Goal: Check status: Check status

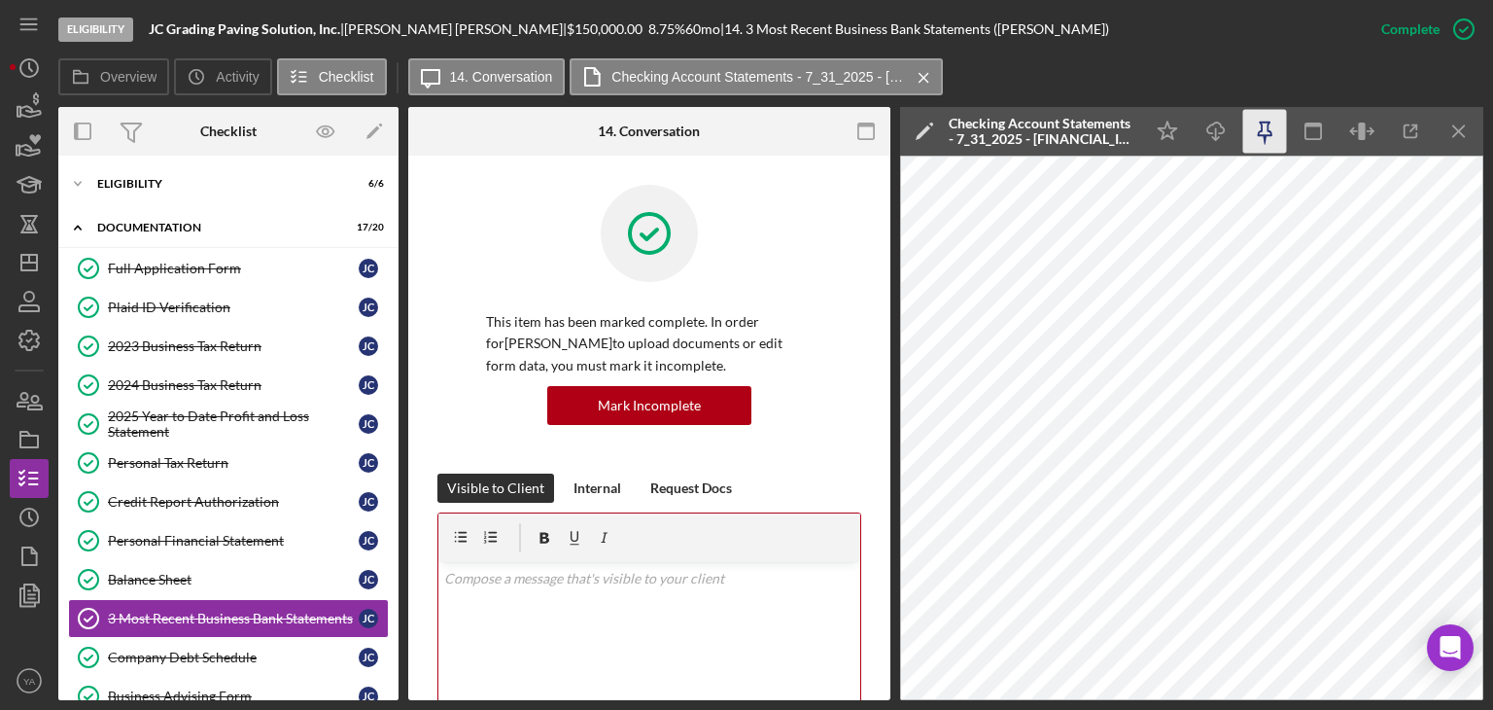
scroll to position [712, 0]
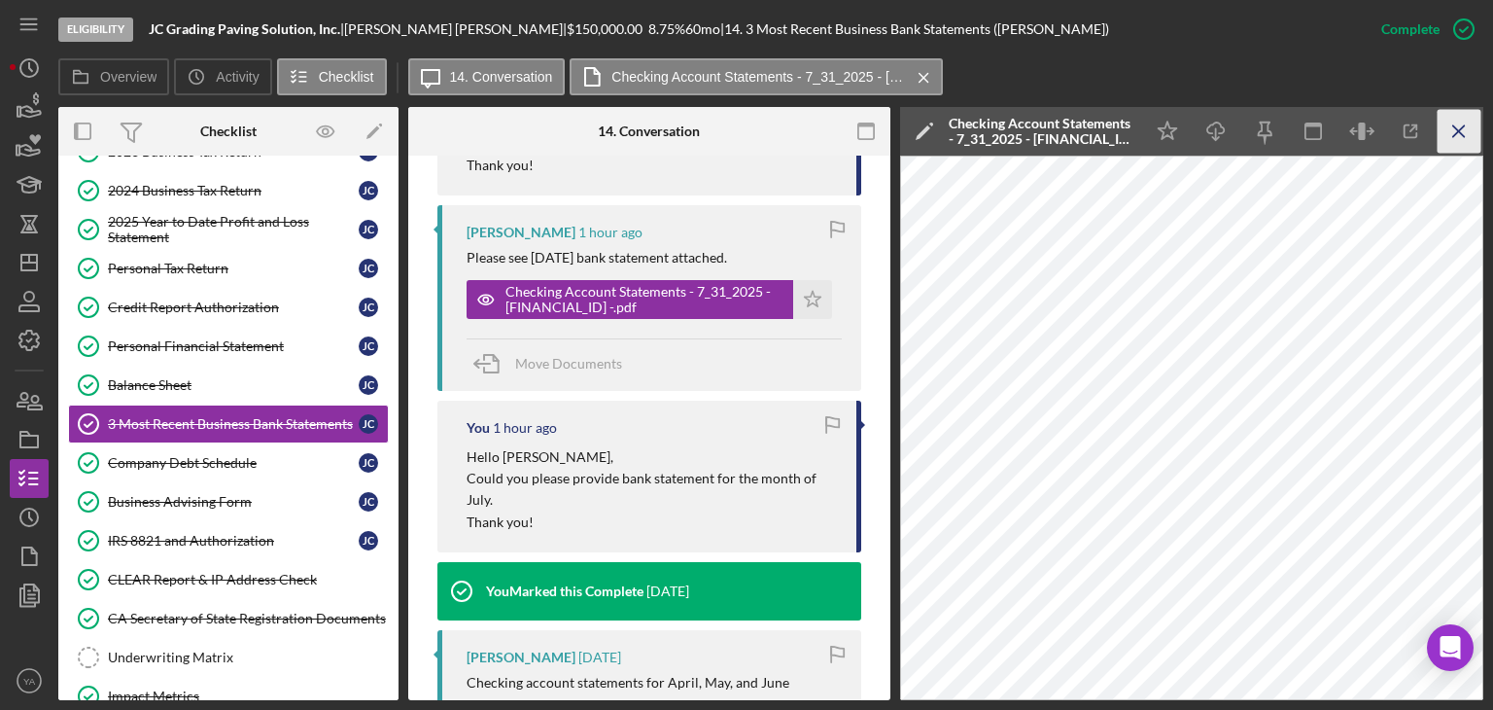
click at [1462, 126] on line "button" at bounding box center [1458, 130] width 11 height 11
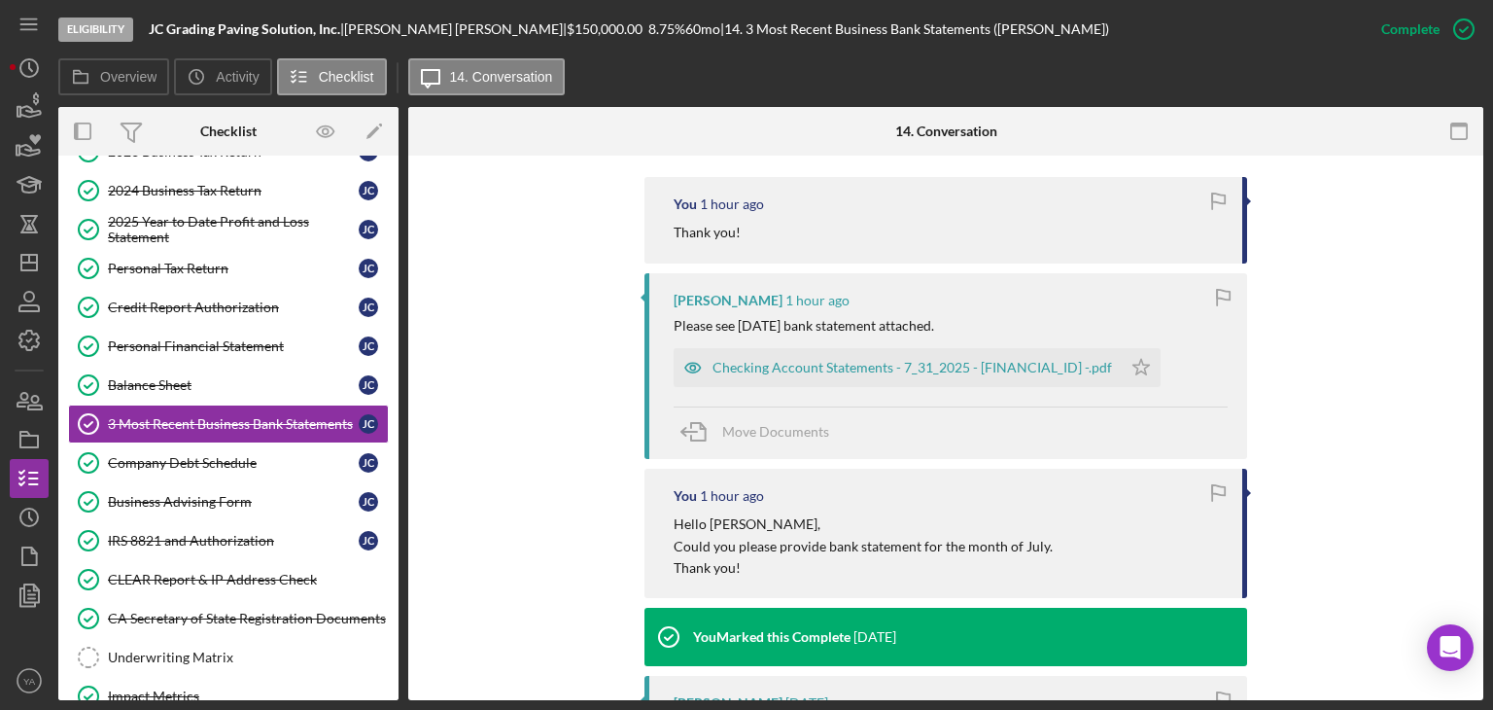
scroll to position [691, 0]
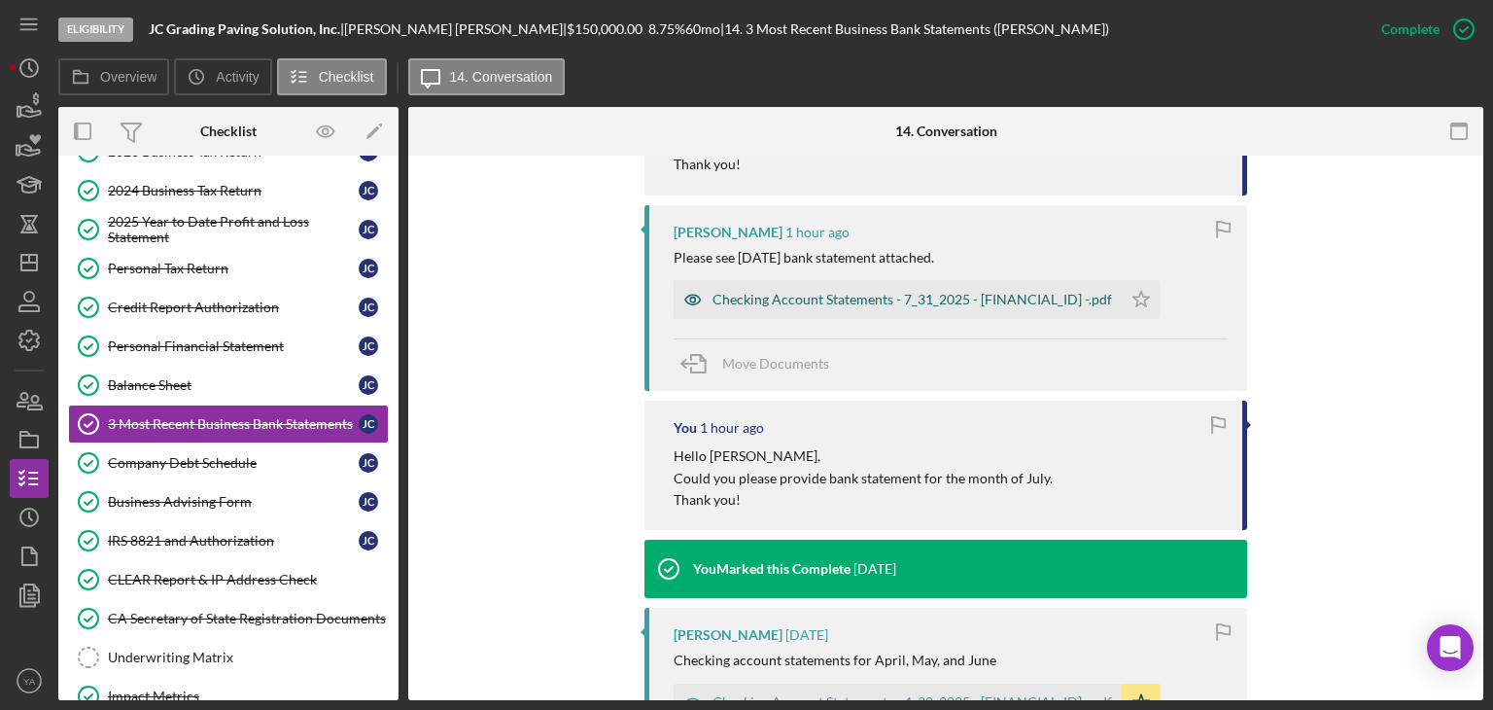
click at [949, 303] on div "Checking Account Statements - 7_31_2025 - [FINANCIAL_ID] -.pdf" at bounding box center [911, 300] width 399 height 16
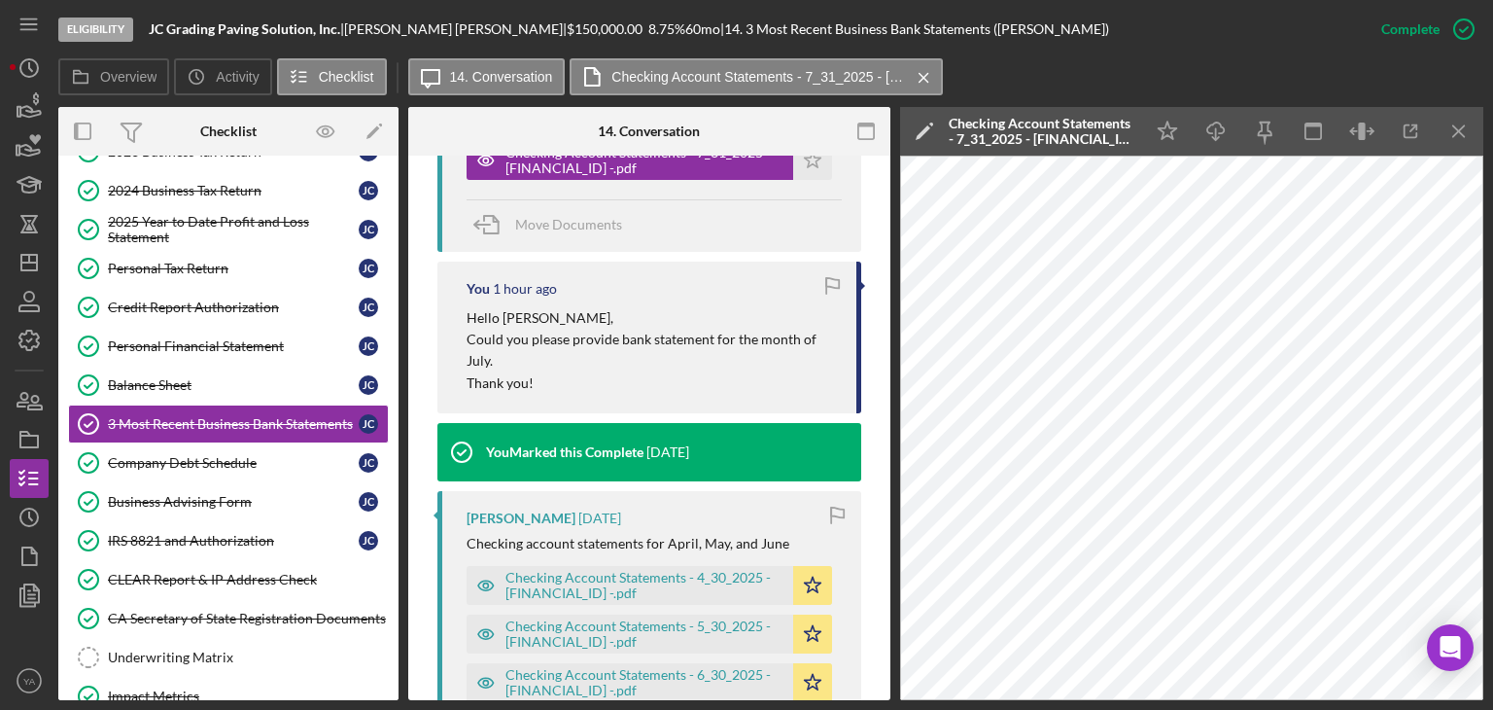
scroll to position [1004, 0]
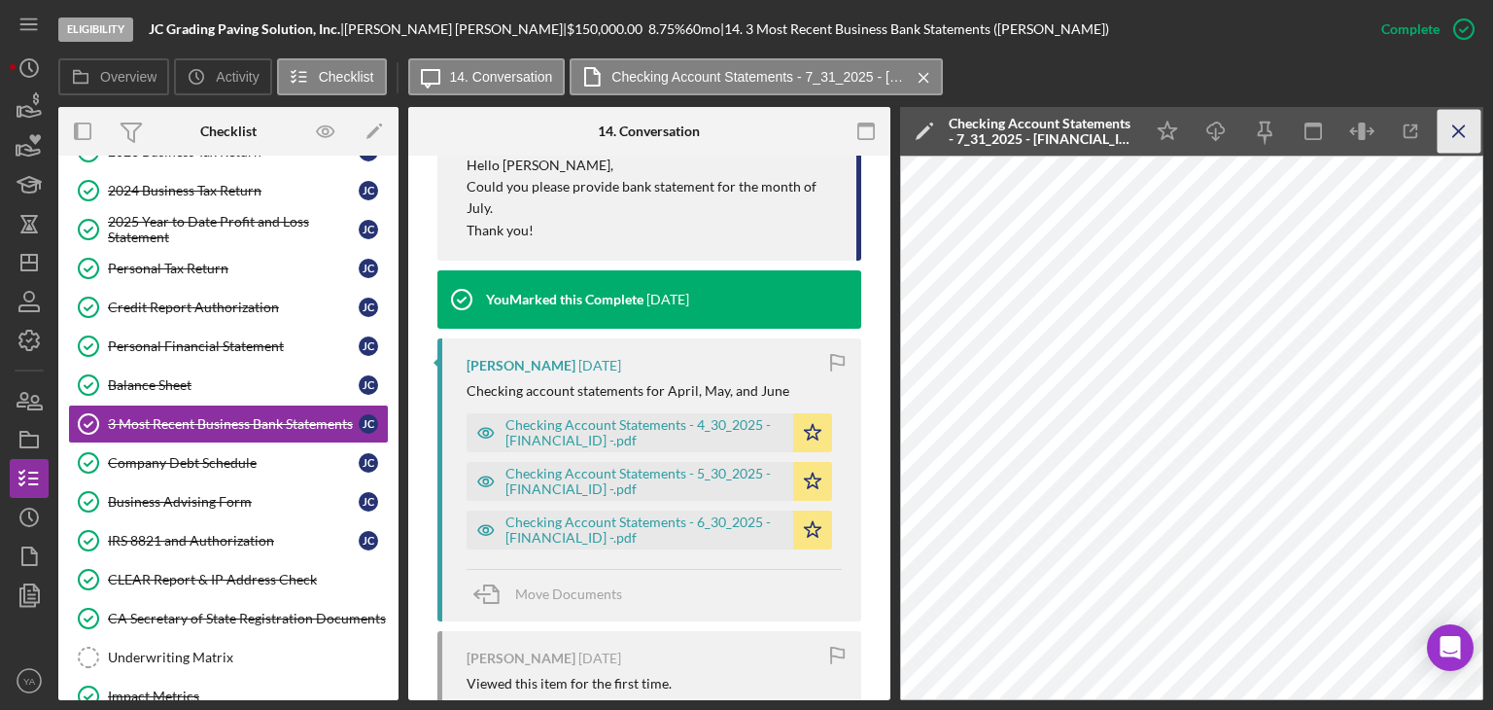
click at [1471, 126] on icon "Icon/Menu Close" at bounding box center [1460, 132] width 44 height 44
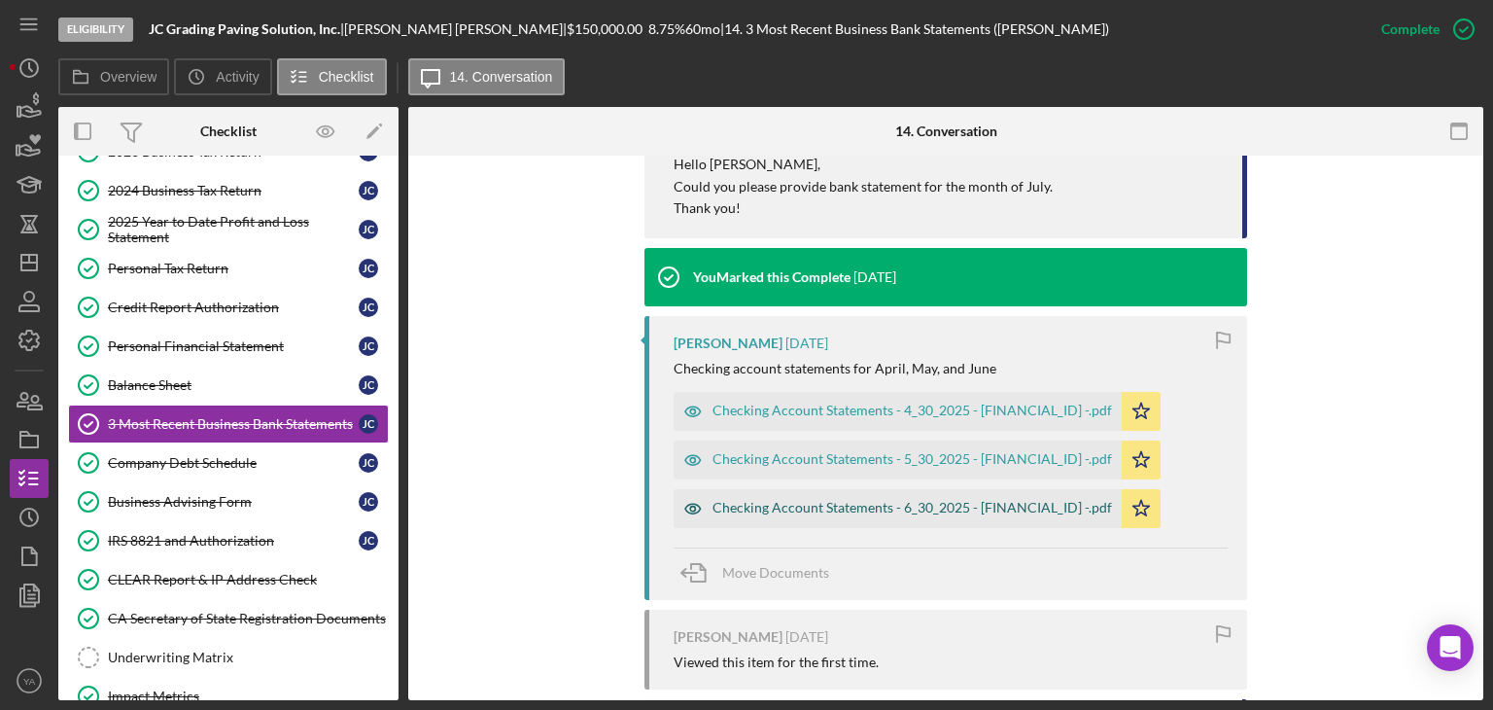
click at [936, 506] on div "Checking Account Statements - 6_30_2025 - [FINANCIAL_ID] -.pdf" at bounding box center [911, 508] width 399 height 16
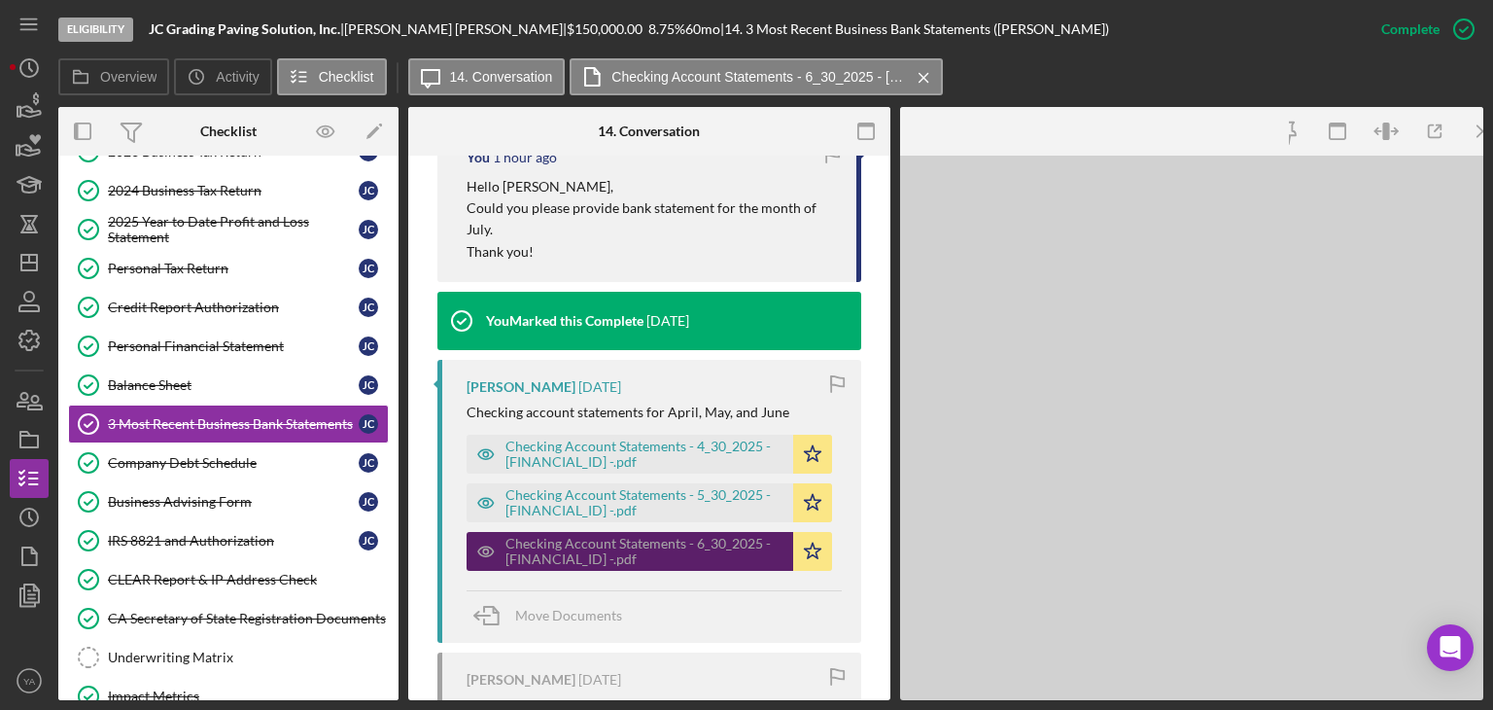
scroll to position [1004, 0]
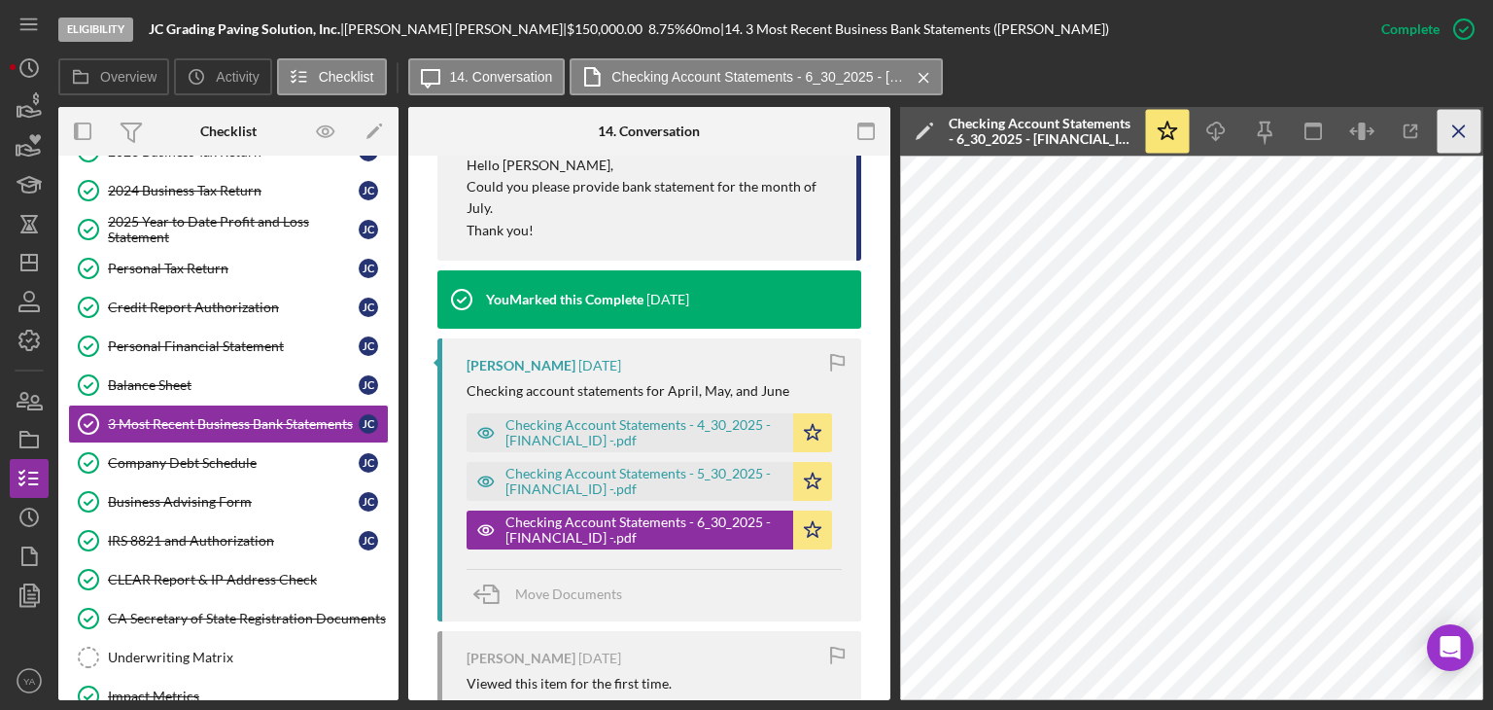
click at [1442, 142] on icon "Icon/Menu Close" at bounding box center [1460, 132] width 44 height 44
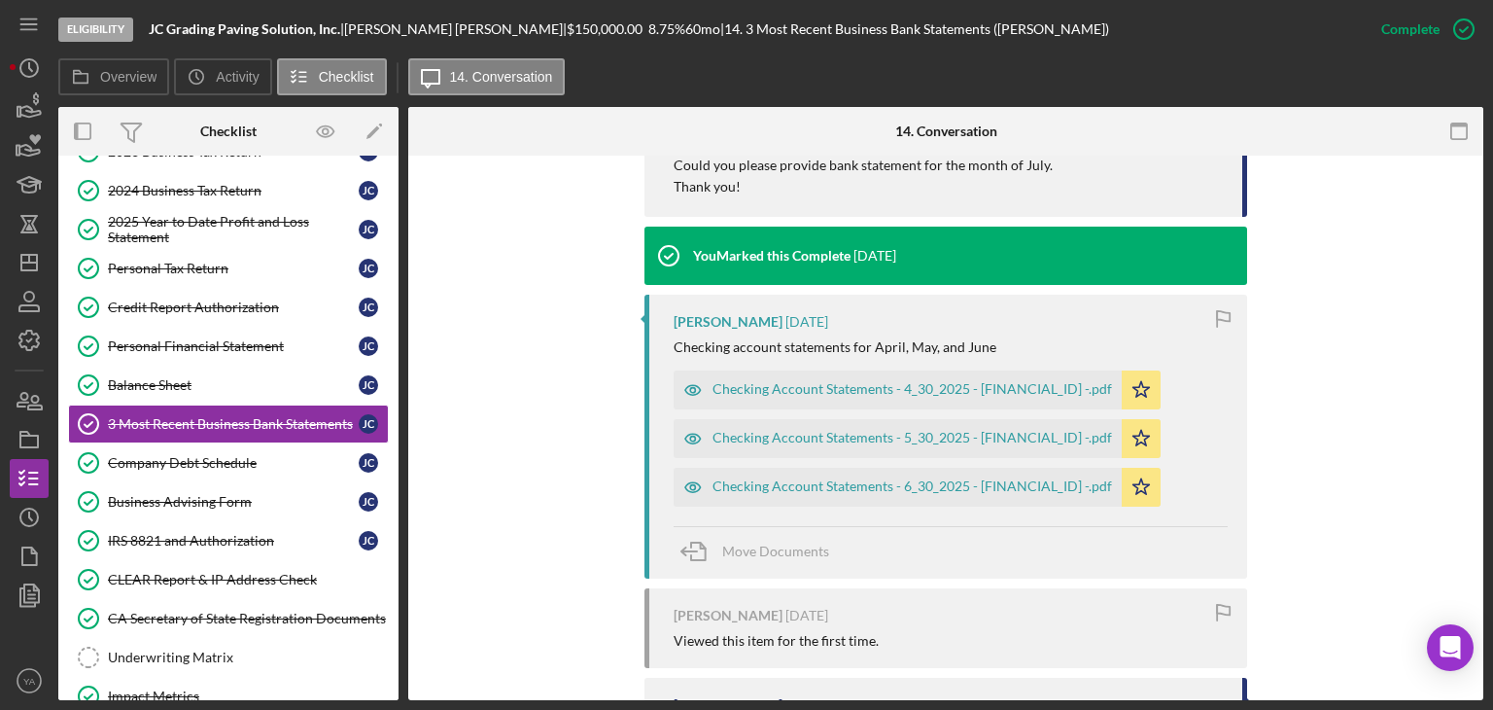
scroll to position [983, 0]
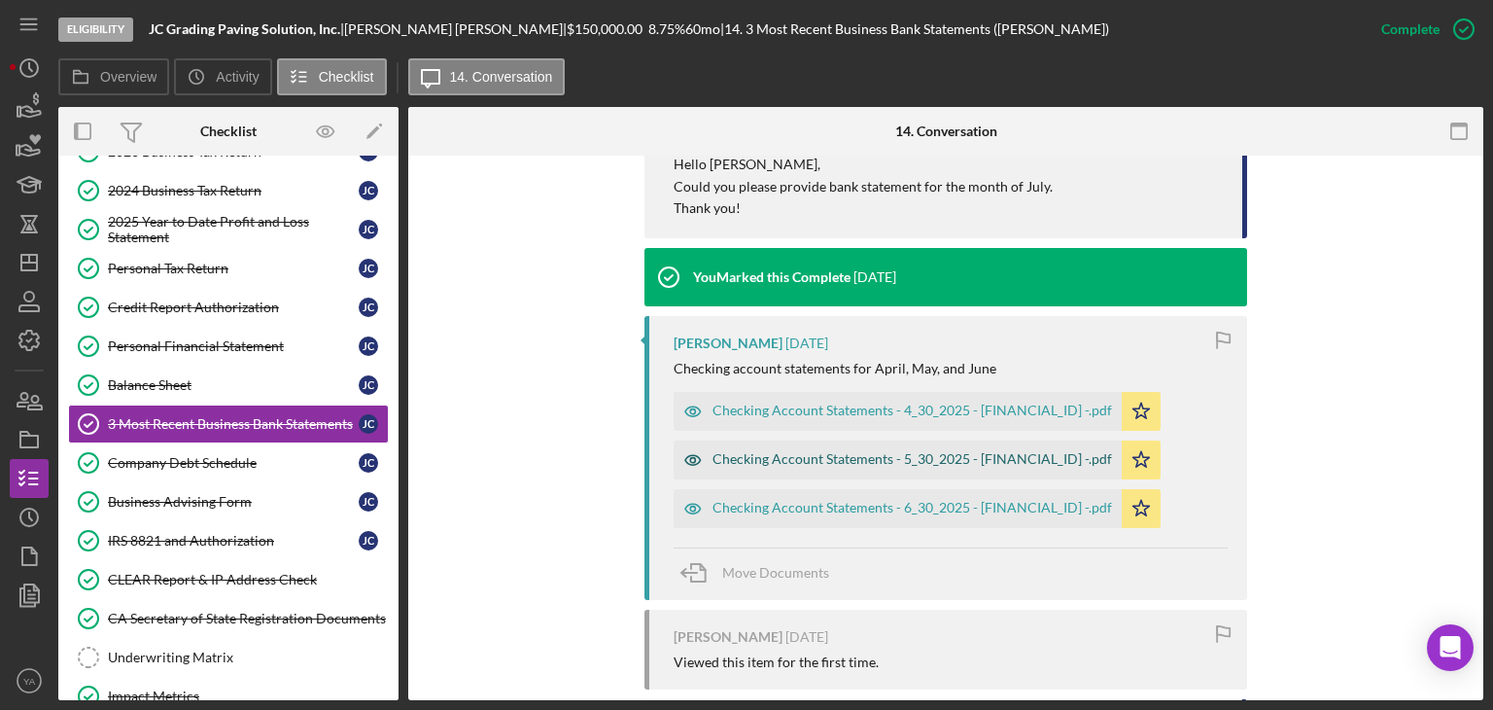
click at [905, 445] on div "Checking Account Statements - 5_30_2025 - [FINANCIAL_ID] -.pdf" at bounding box center [898, 459] width 448 height 39
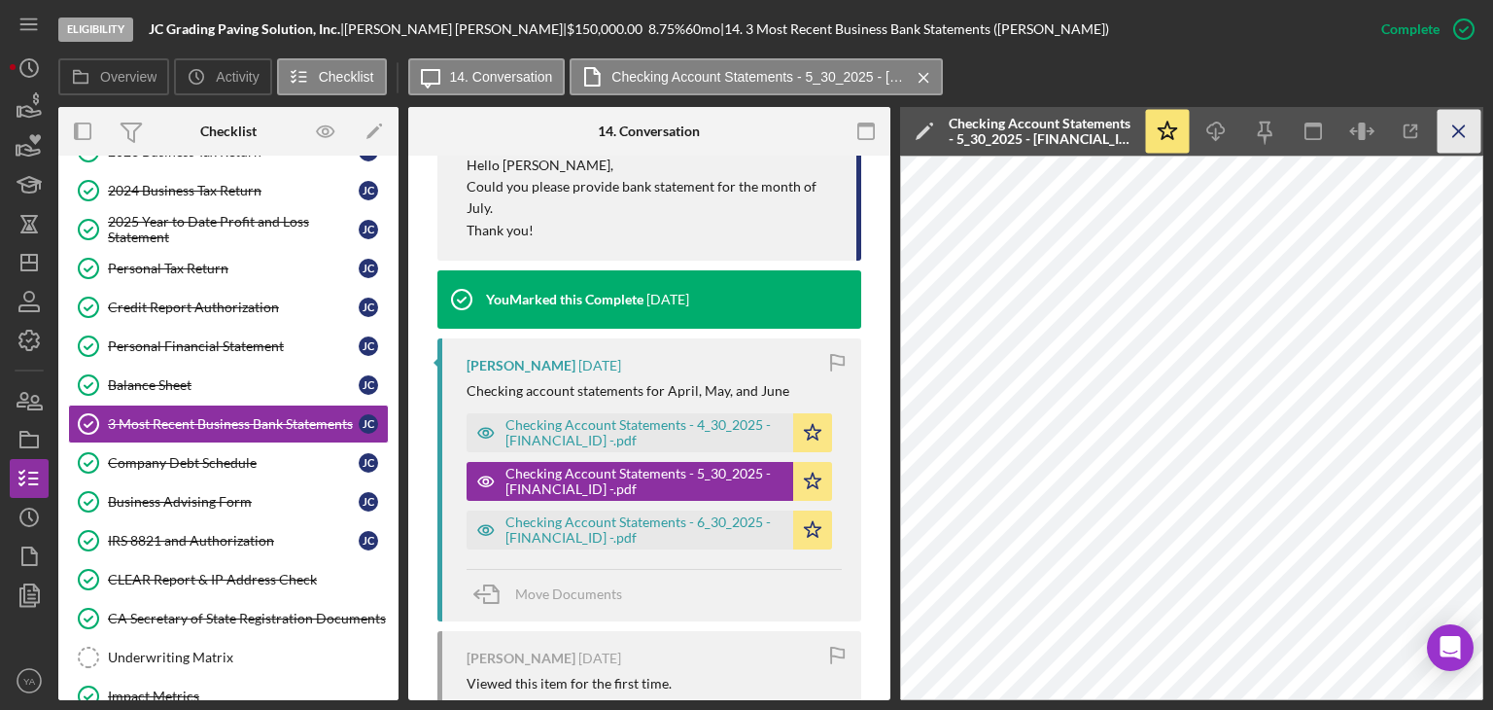
click at [1443, 137] on icon "Icon/Menu Close" at bounding box center [1460, 132] width 44 height 44
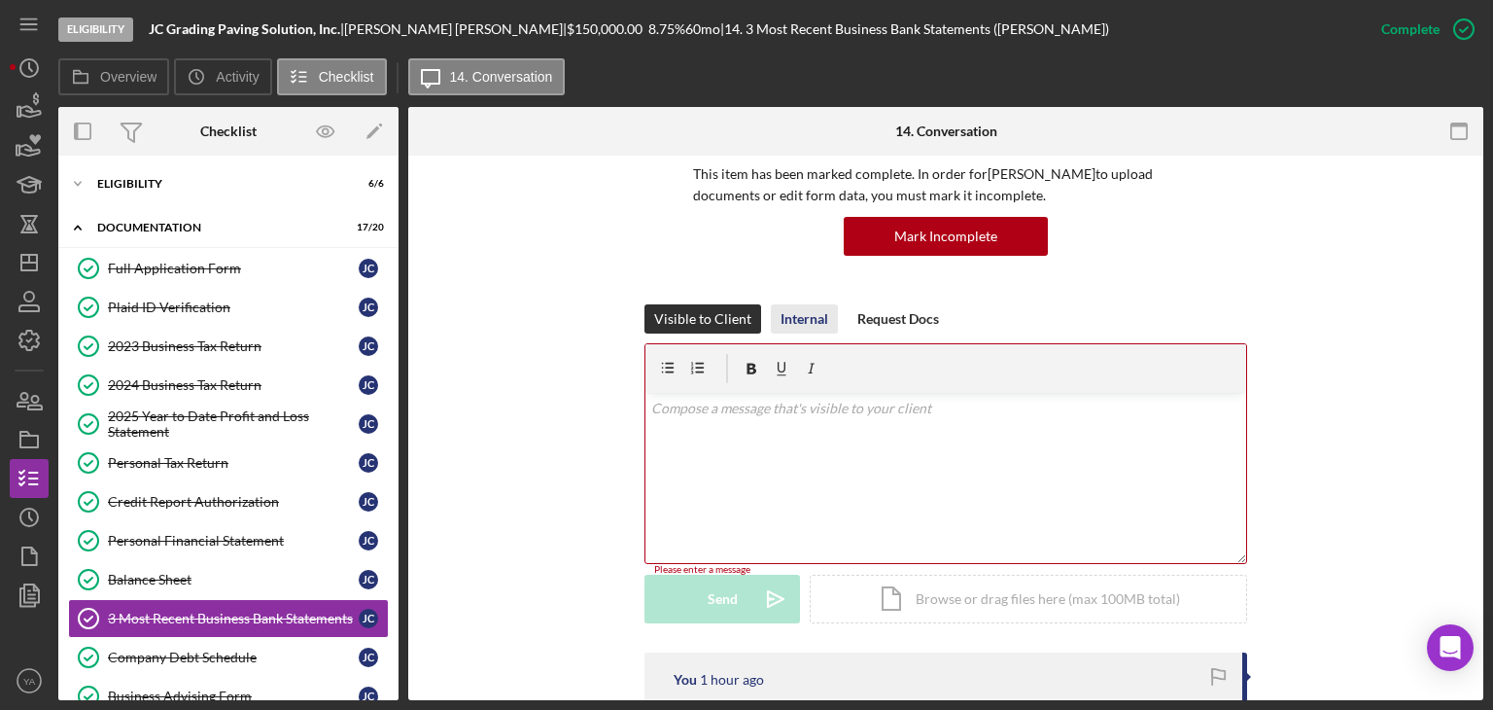
scroll to position [11, 0]
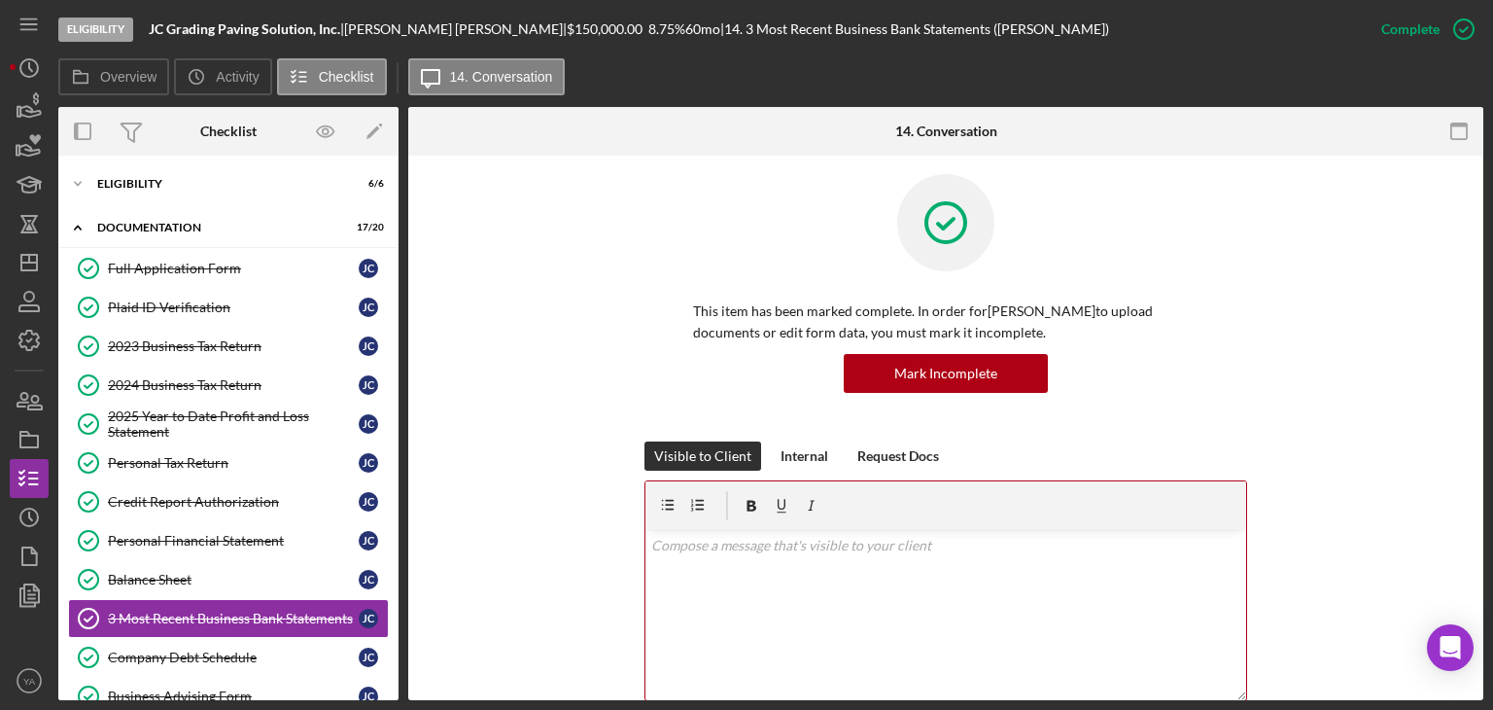
click at [581, 404] on div "This item has been marked complete. In order for [PERSON_NAME] to upload docume…" at bounding box center [945, 307] width 1017 height 267
click at [226, 201] on div "Icon/Expander Eligibility 6 / 6" at bounding box center [228, 183] width 340 height 39
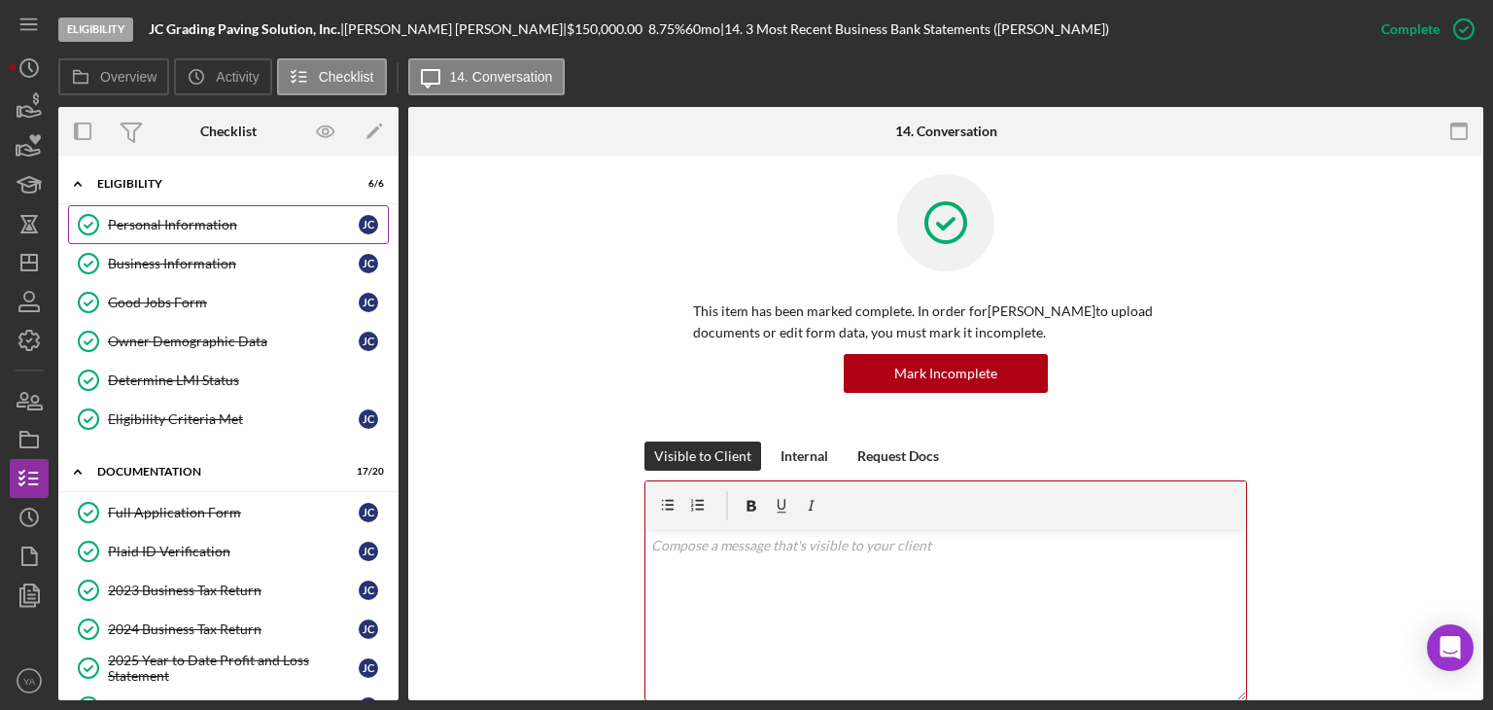
click at [226, 222] on div "Personal Information" at bounding box center [233, 225] width 251 height 16
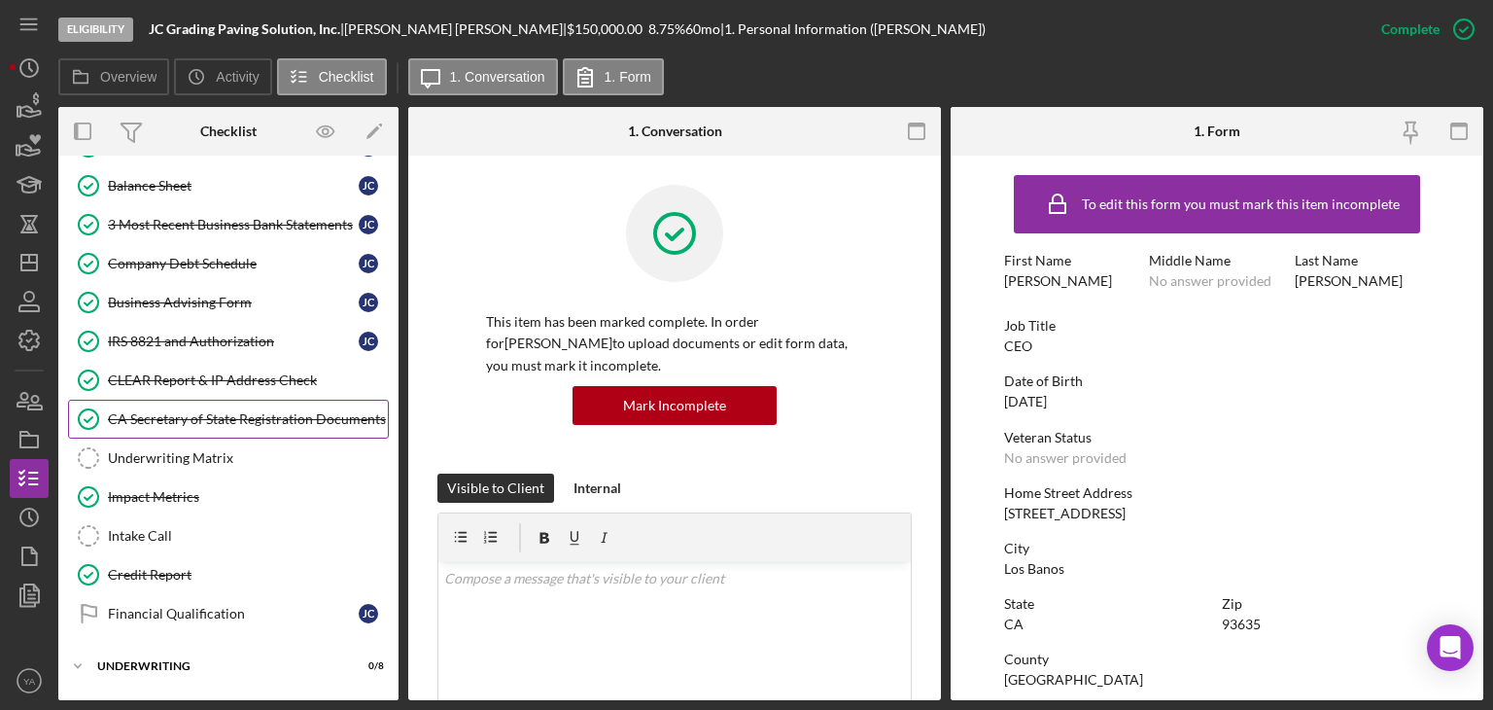
scroll to position [667, 0]
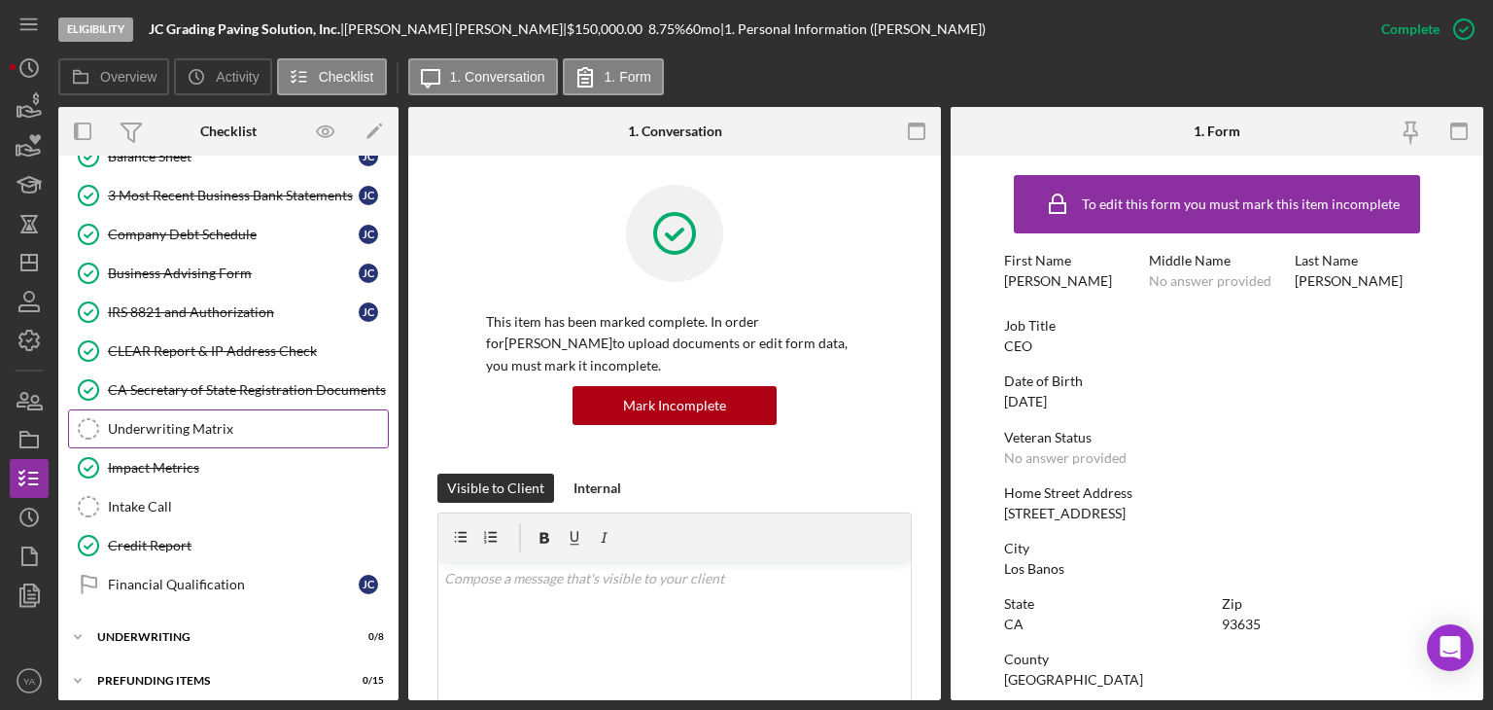
click at [226, 428] on link "Underwriting Matrix Underwriting Matrix" at bounding box center [228, 428] width 321 height 39
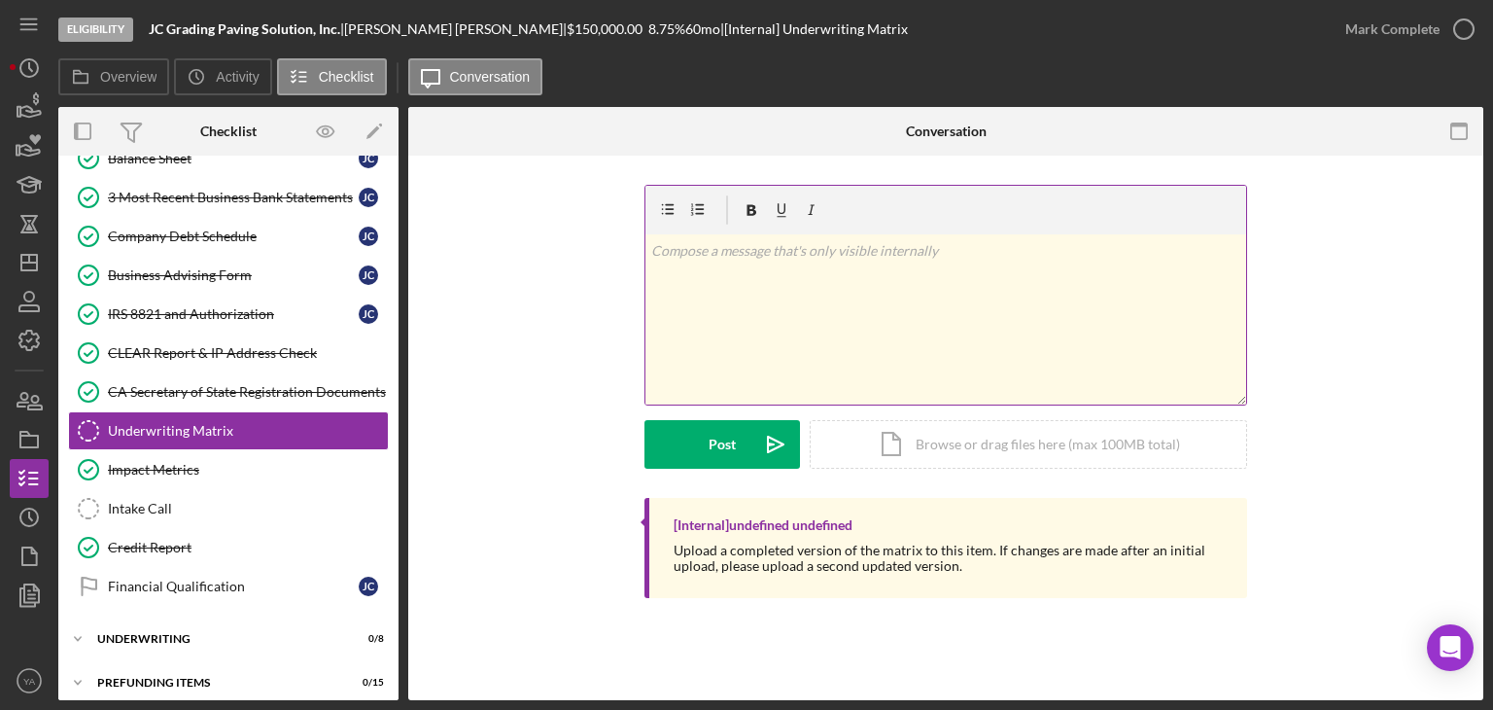
scroll to position [667, 0]
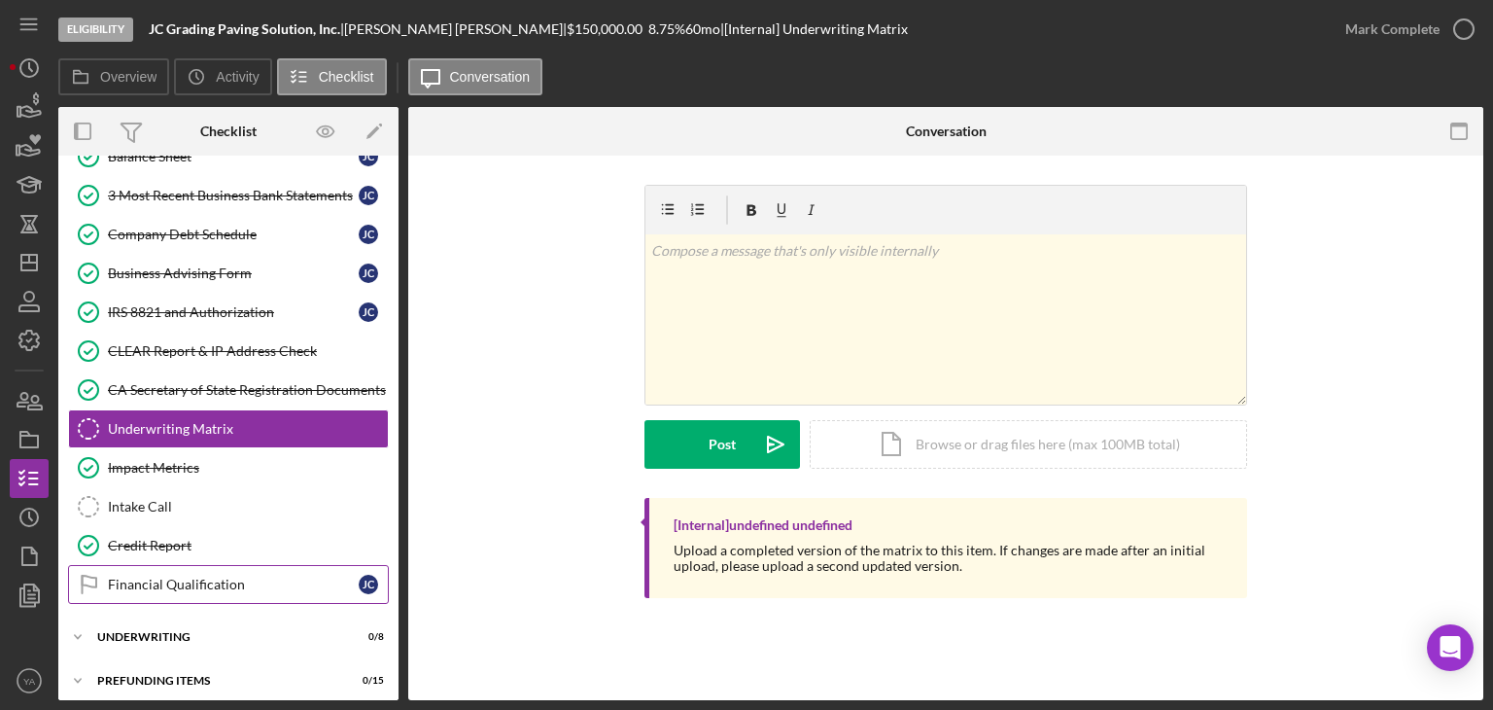
click at [272, 565] on link "Financial Qualification Financial Qualification [PERSON_NAME]" at bounding box center [228, 584] width 321 height 39
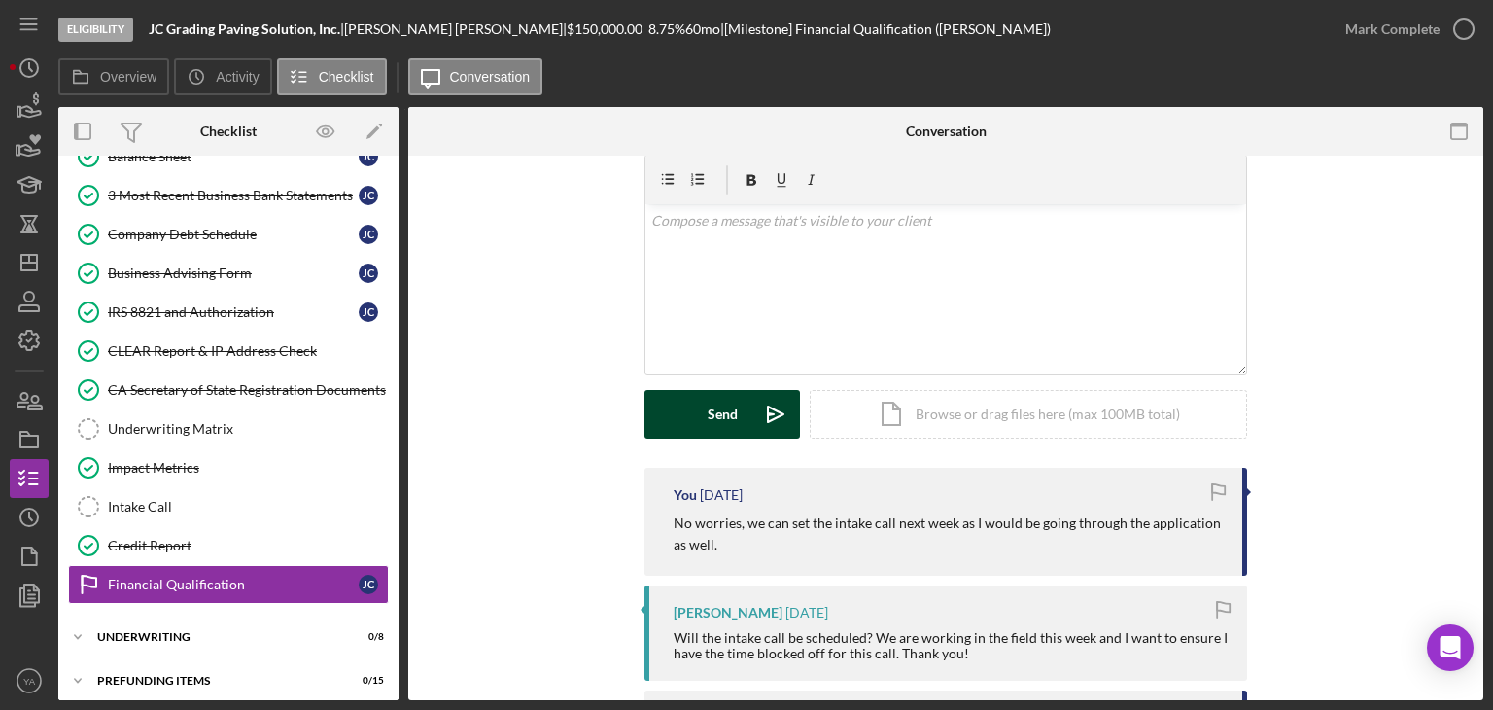
scroll to position [194, 0]
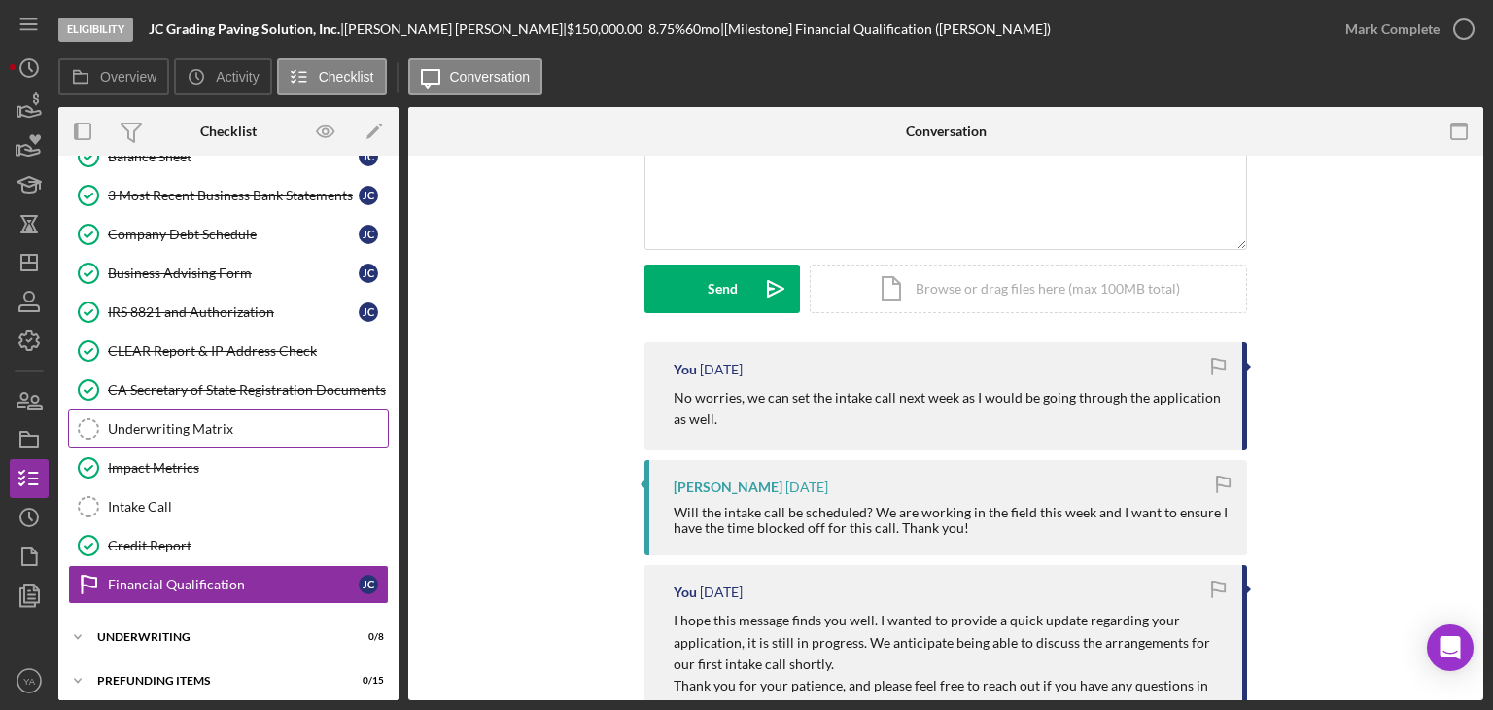
click at [209, 421] on div "Underwriting Matrix" at bounding box center [248, 429] width 280 height 16
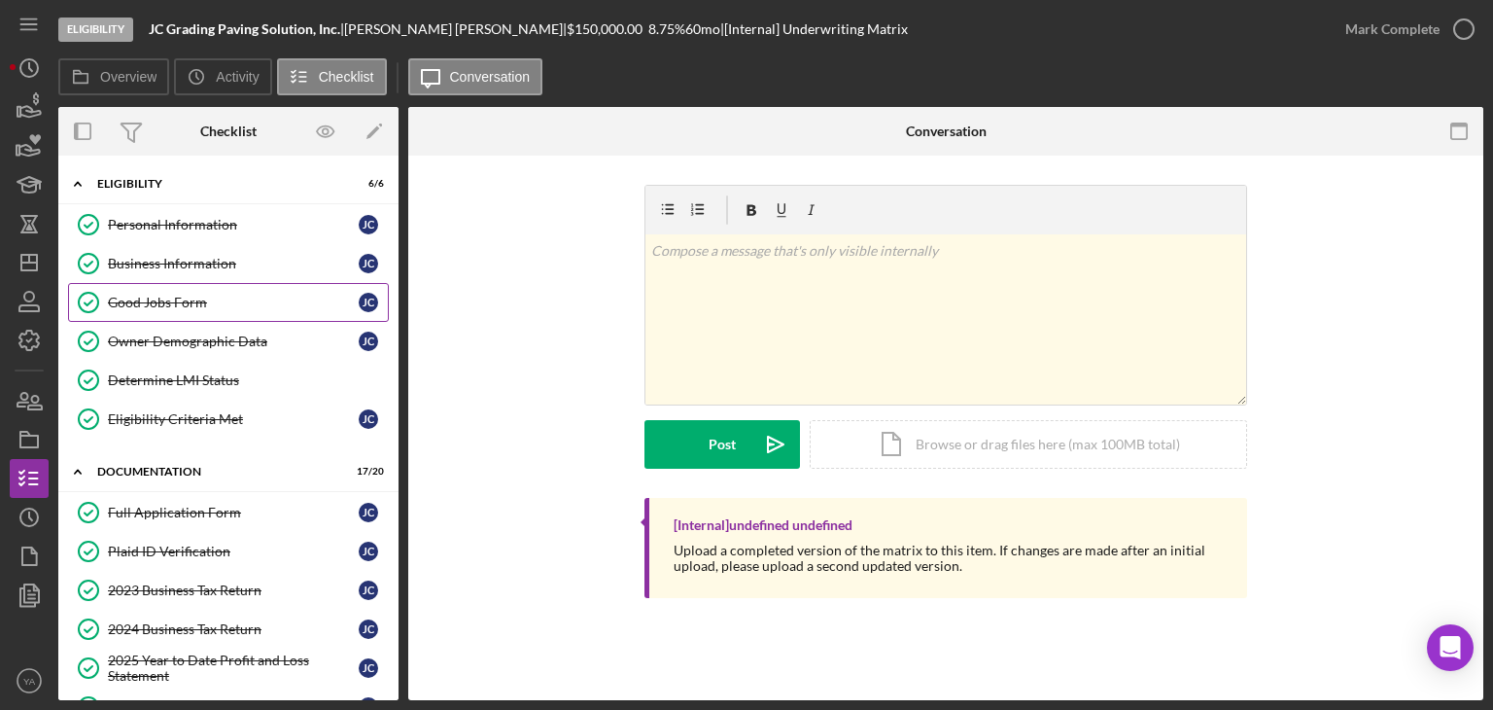
click at [251, 303] on div "Good Jobs Form" at bounding box center [233, 303] width 251 height 16
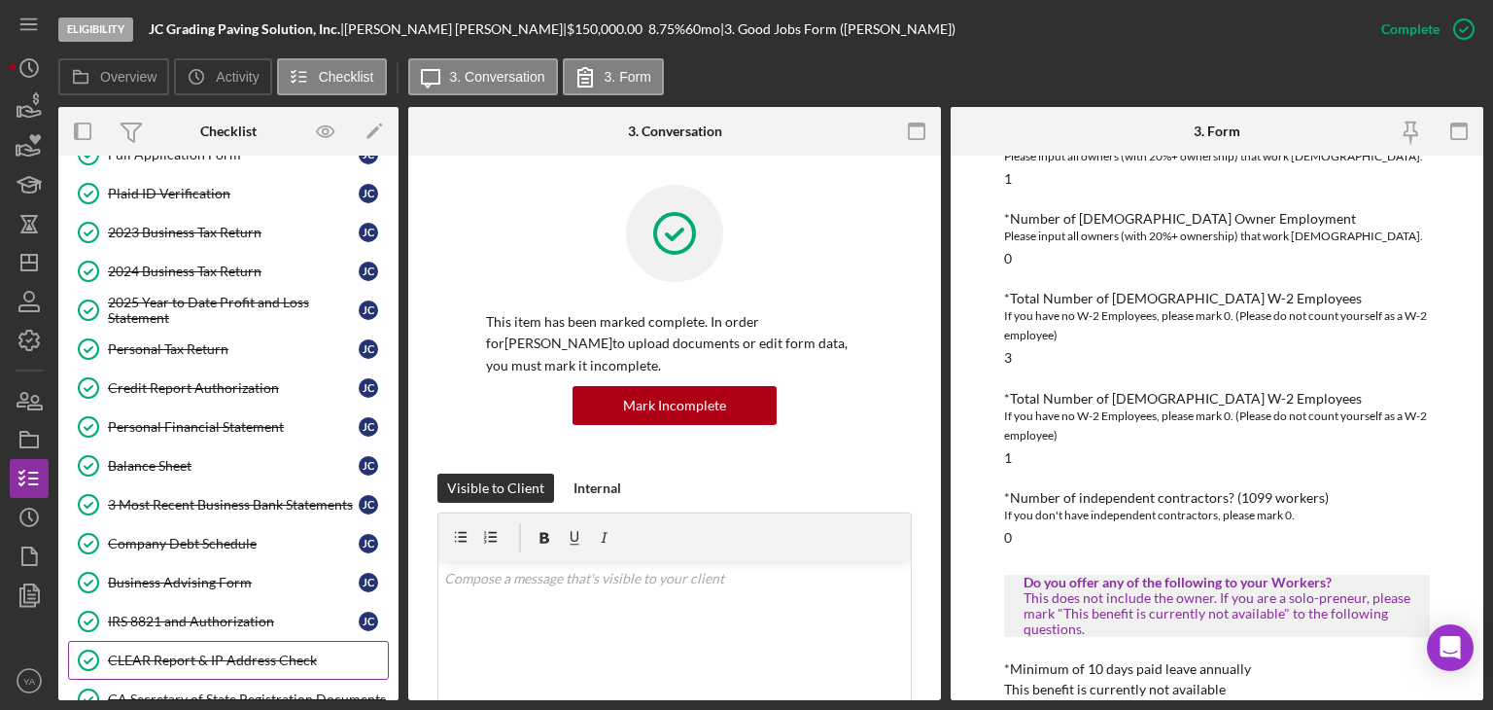
scroll to position [486, 0]
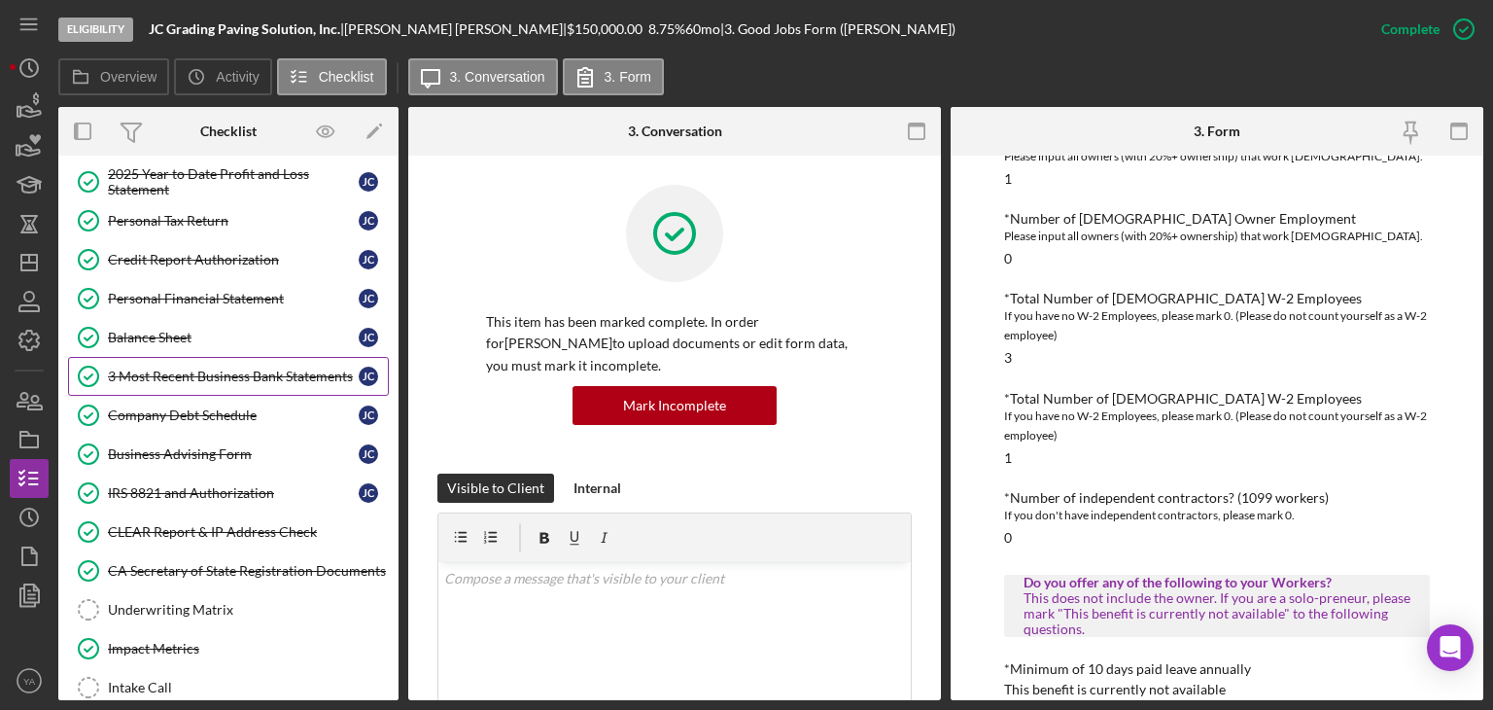
click at [215, 384] on link "3 Most Recent Business Bank Statements 3 Most Recent Business Bank Statements […" at bounding box center [228, 376] width 321 height 39
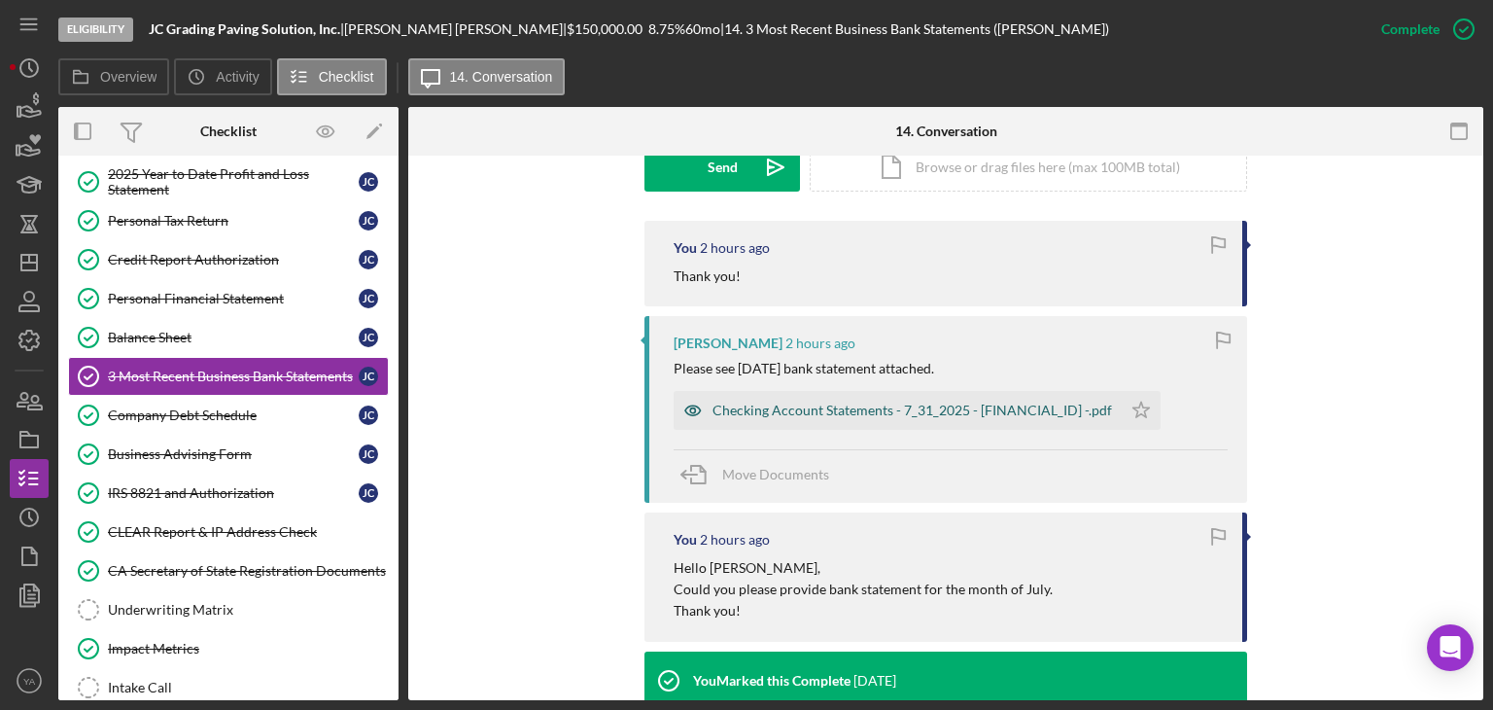
click at [844, 401] on div "Checking Account Statements - 7_31_2025 - [FINANCIAL_ID] -.pdf" at bounding box center [898, 410] width 448 height 39
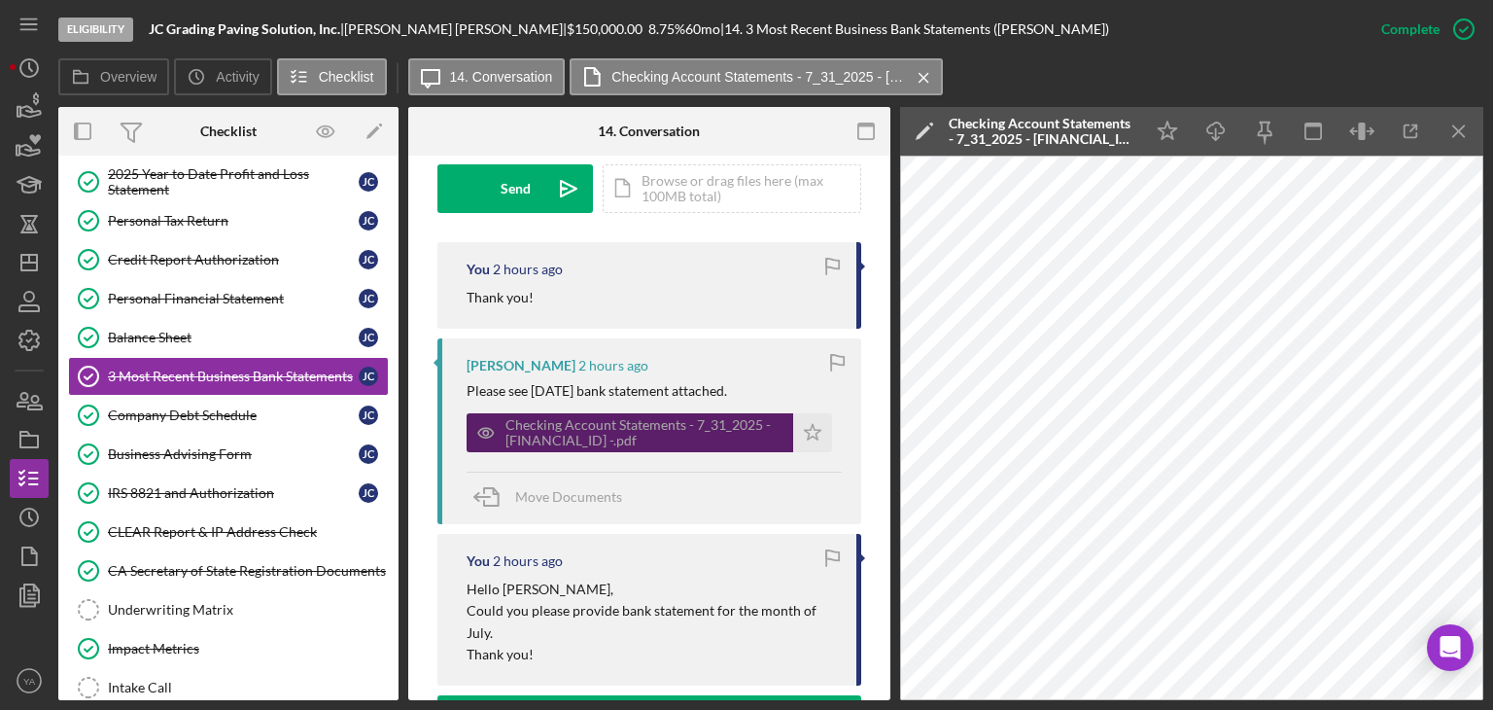
scroll to position [605, 0]
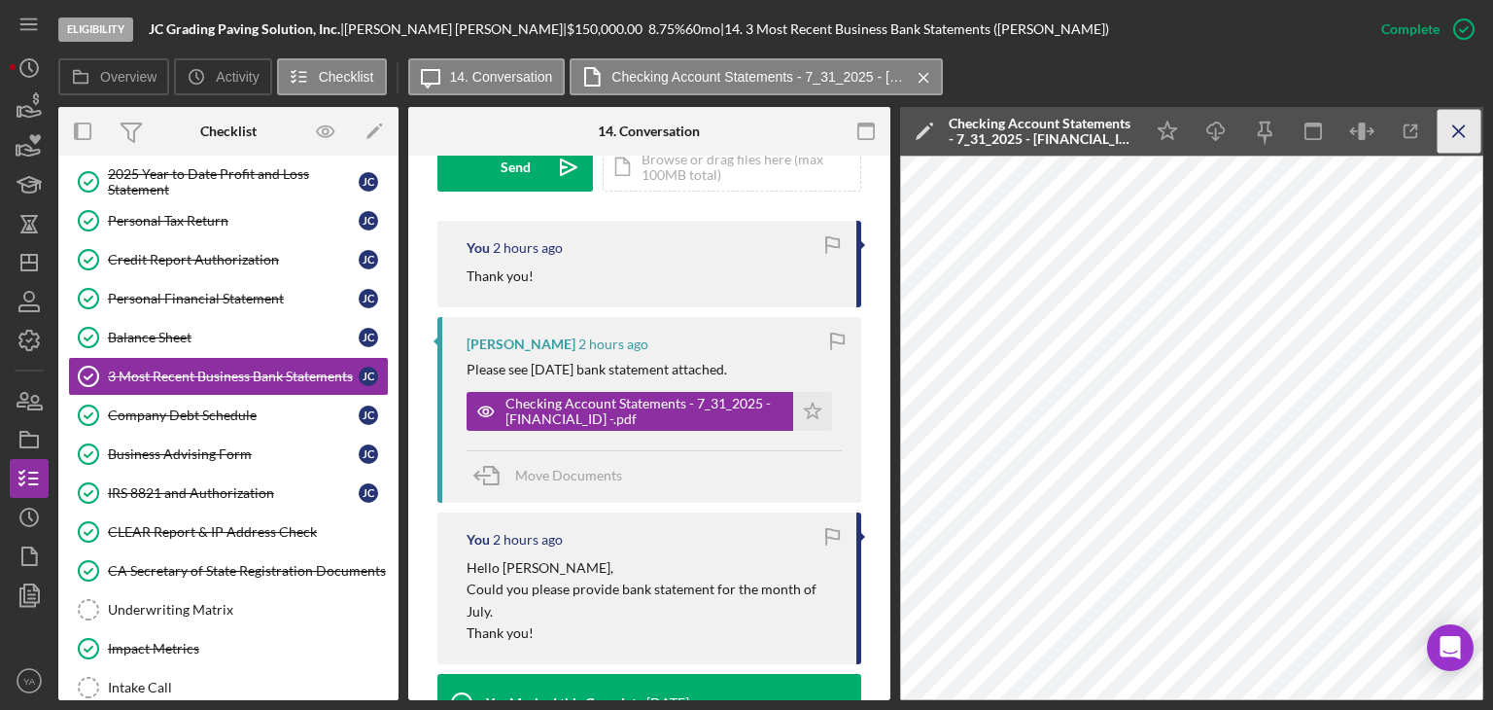
click at [1445, 123] on icon "Icon/Menu Close" at bounding box center [1460, 132] width 44 height 44
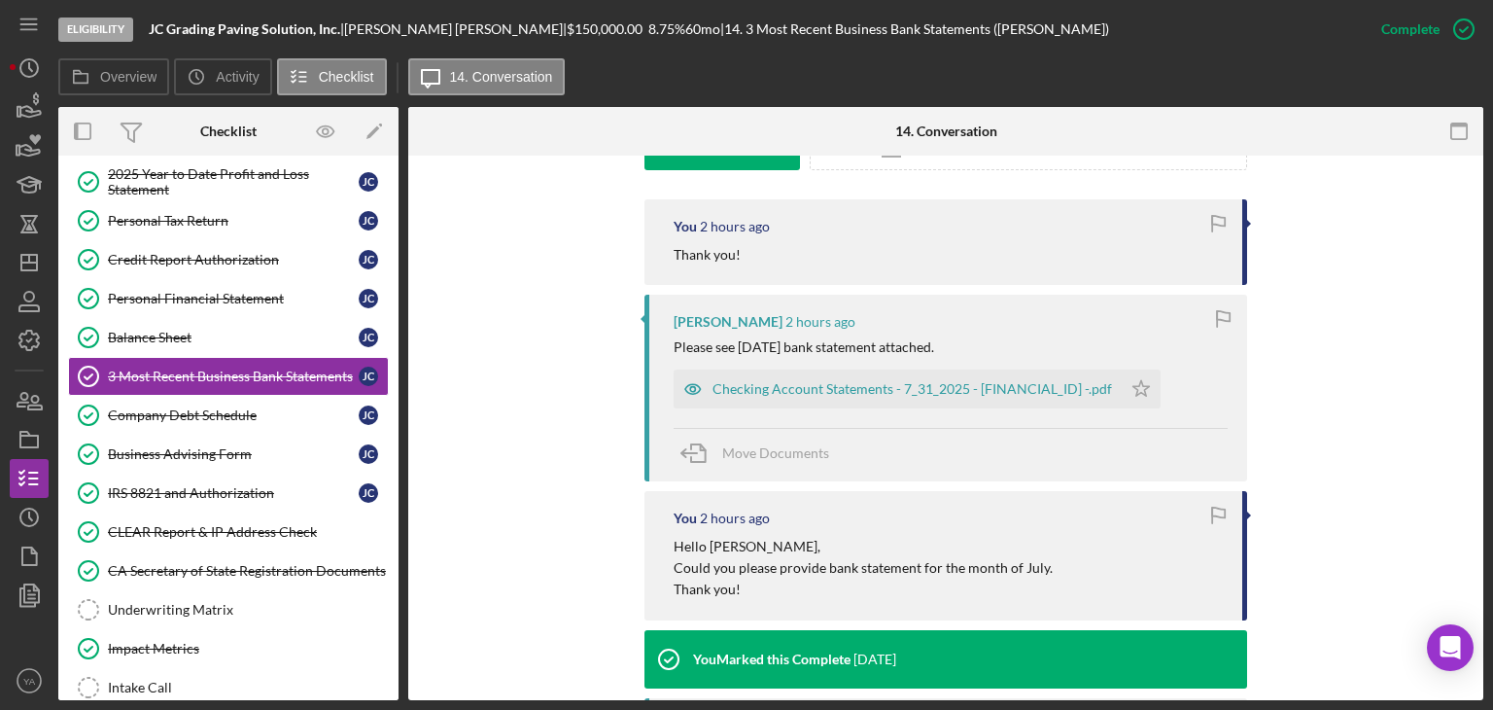
scroll to position [583, 0]
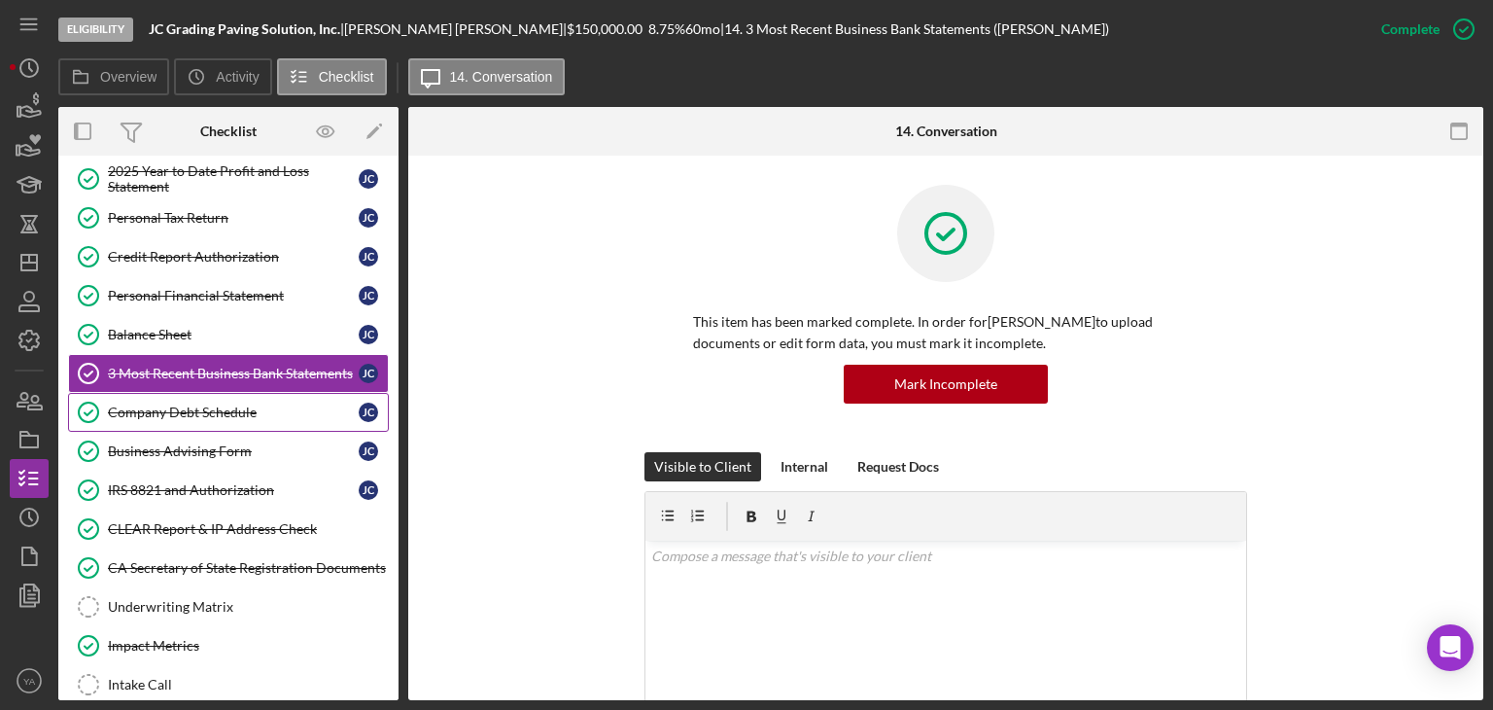
scroll to position [212, 0]
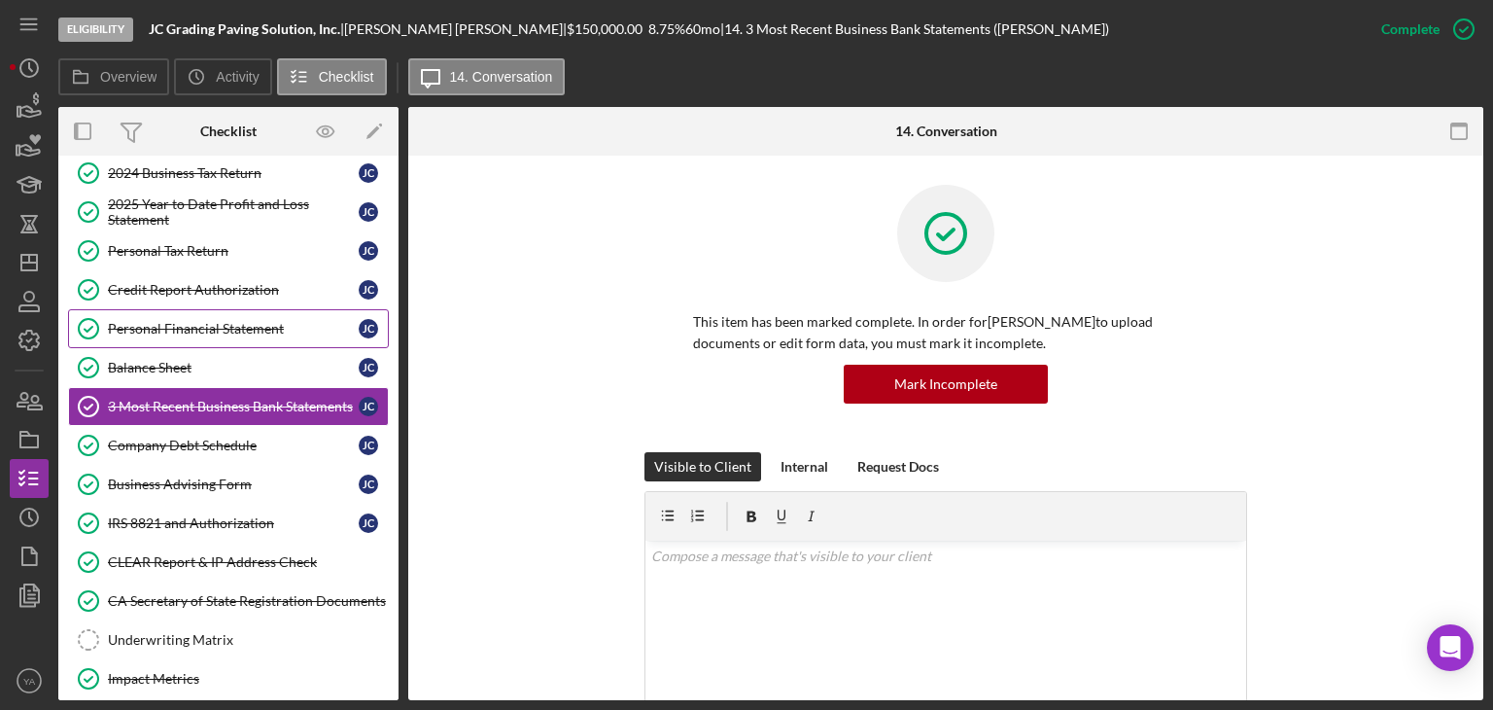
click at [257, 333] on link "Personal Financial Statement Personal Financial Statement [PERSON_NAME]" at bounding box center [228, 328] width 321 height 39
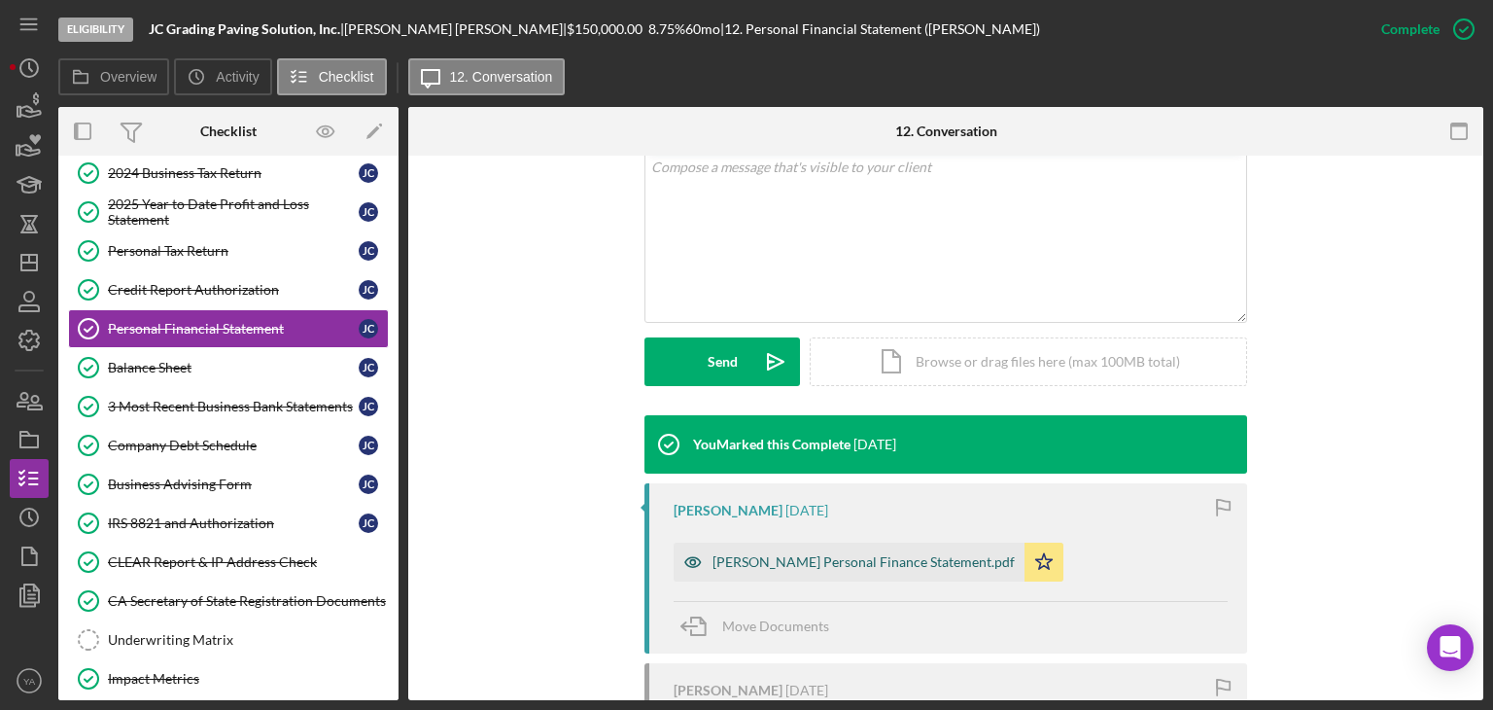
click at [848, 547] on div "[PERSON_NAME] Personal Finance Statement.pdf" at bounding box center [849, 561] width 351 height 39
